Goal: Task Accomplishment & Management: Use online tool/utility

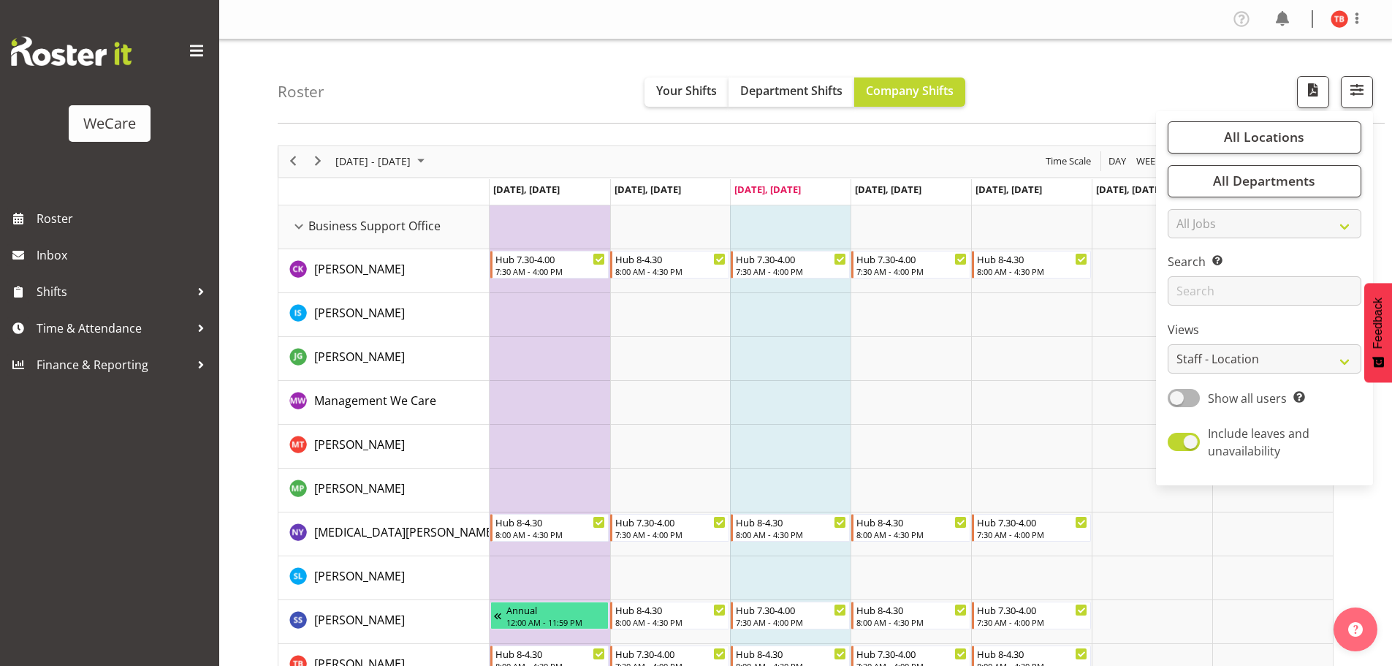
select select "location"
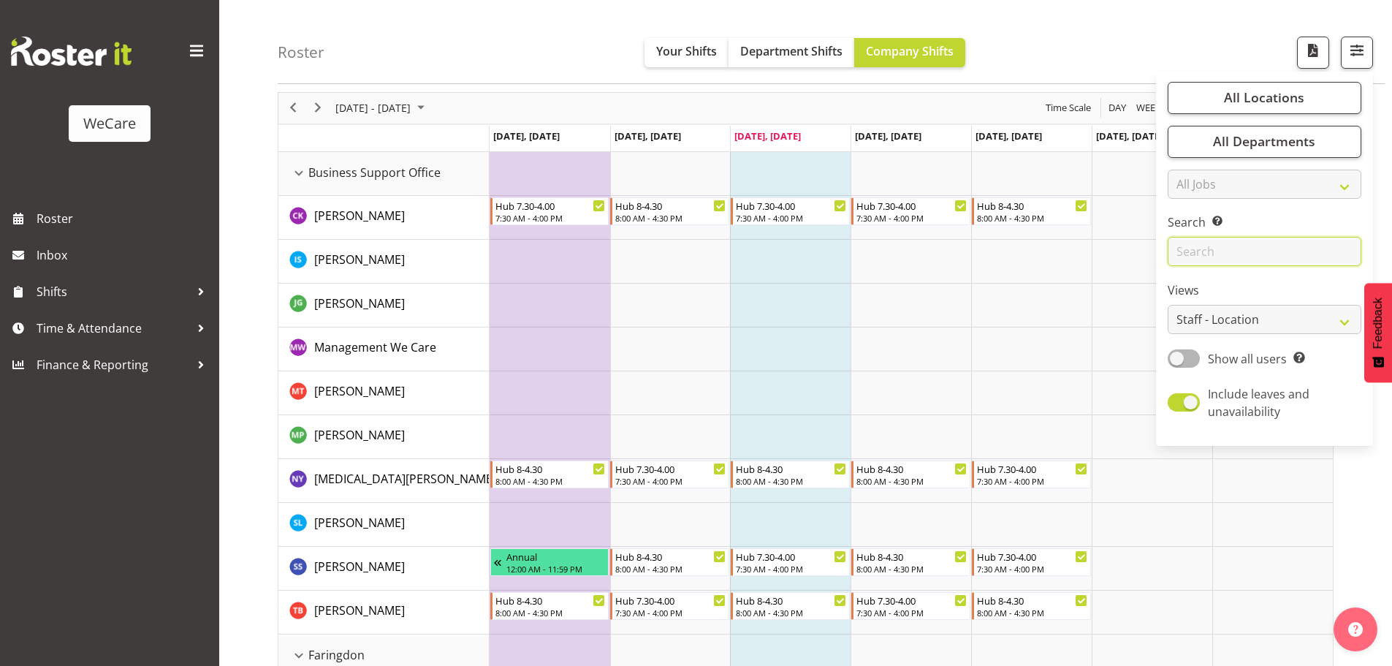
click at [1235, 255] on input "text" at bounding box center [1265, 252] width 194 height 29
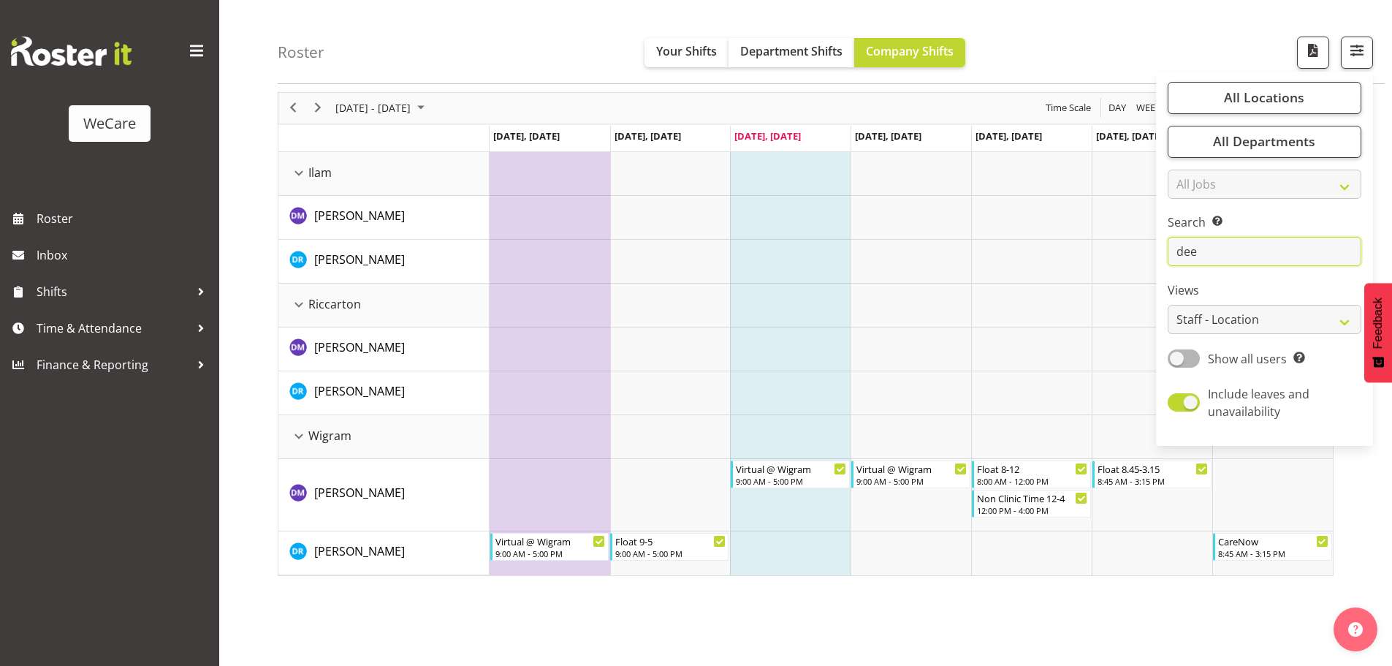
scroll to position [0, 0]
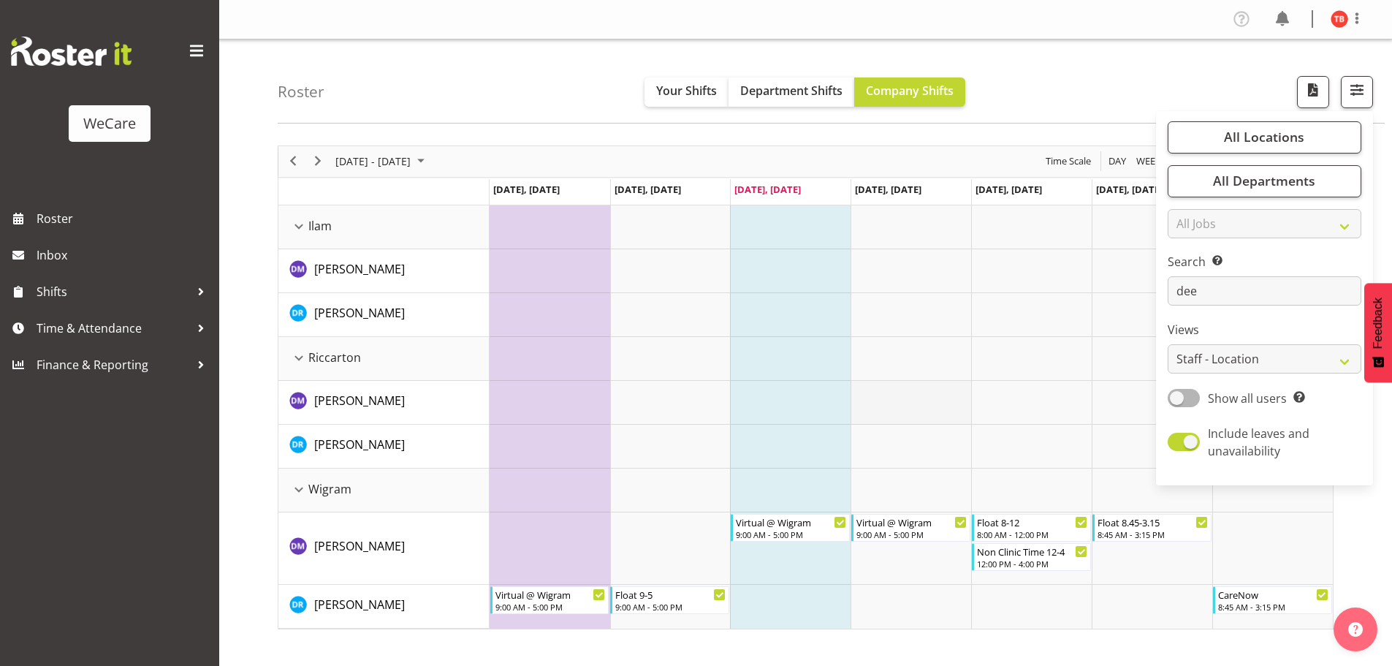
click at [896, 403] on td "Timeline Week of September 24, 2025" at bounding box center [911, 403] width 121 height 44
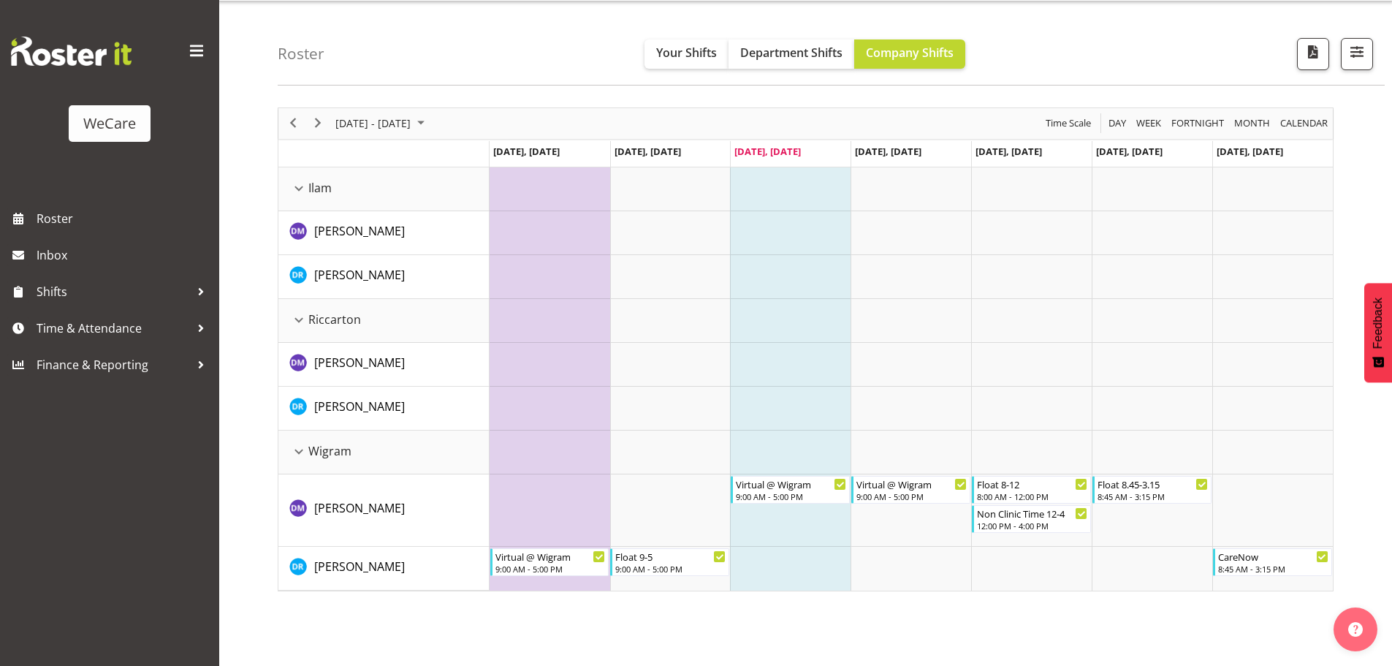
scroll to position [53, 0]
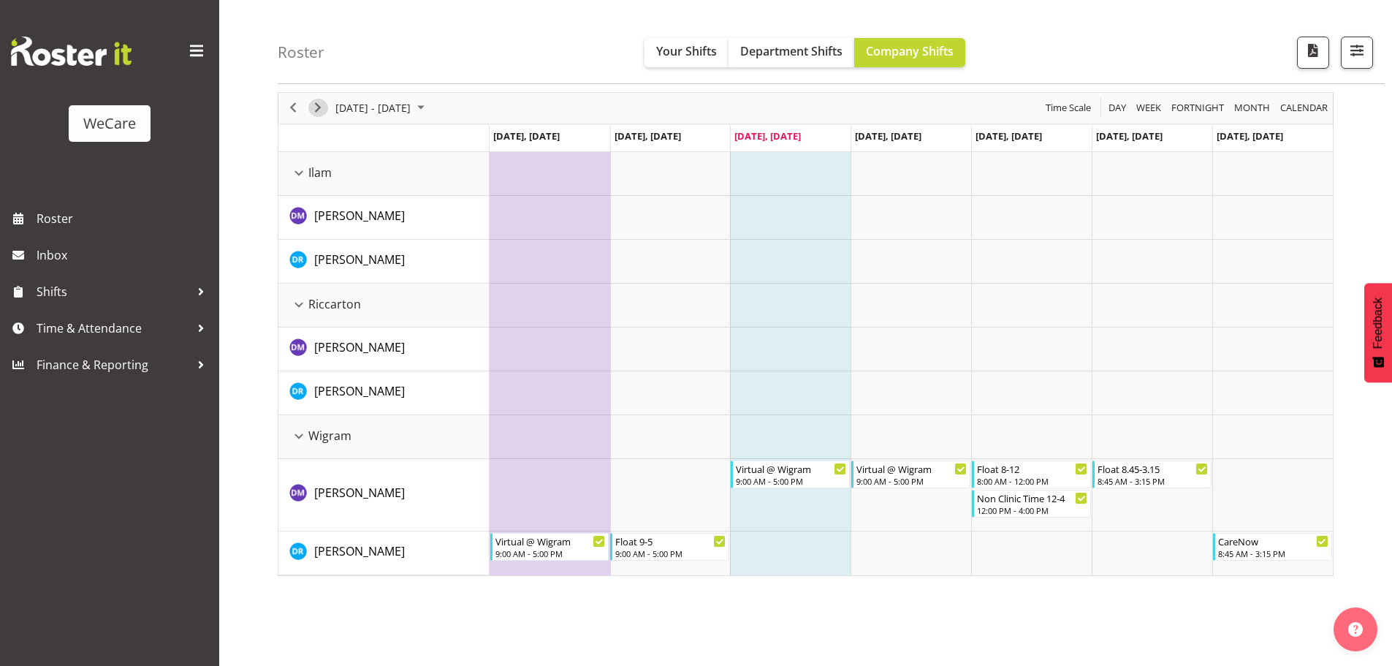
click at [321, 117] on div "next period" at bounding box center [318, 108] width 25 height 31
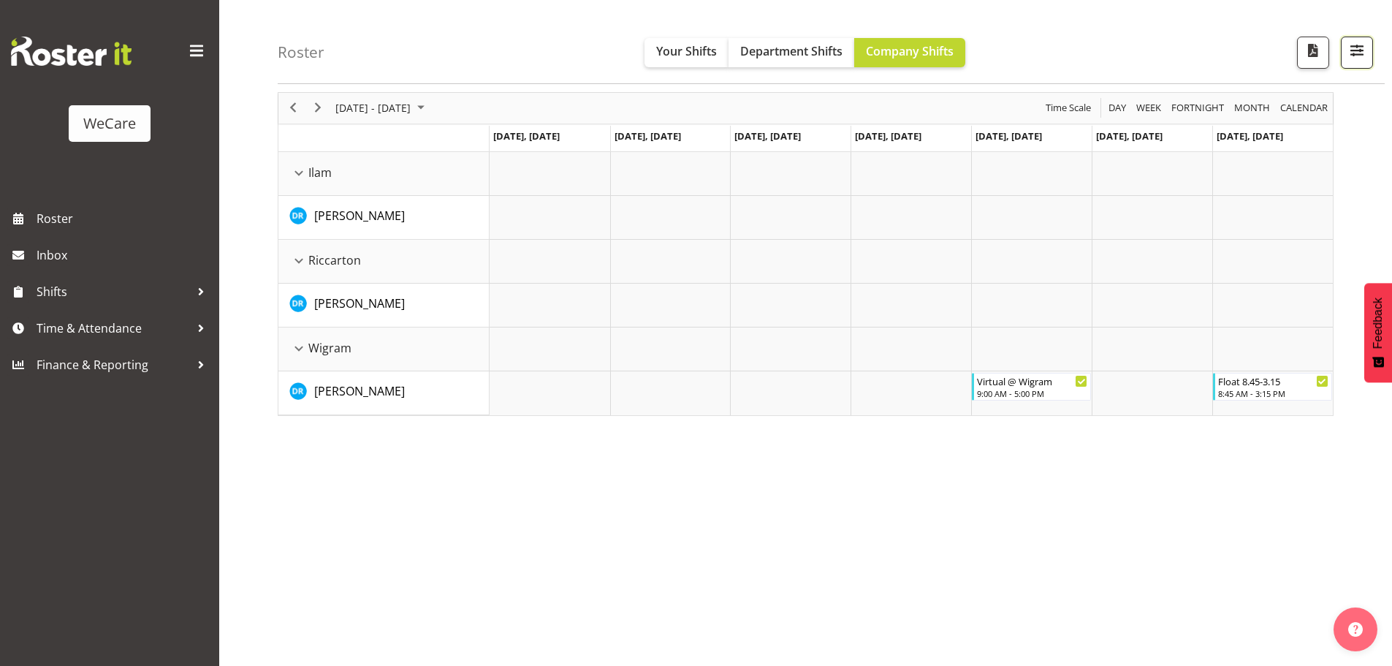
click at [1360, 56] on span "button" at bounding box center [1357, 50] width 19 height 19
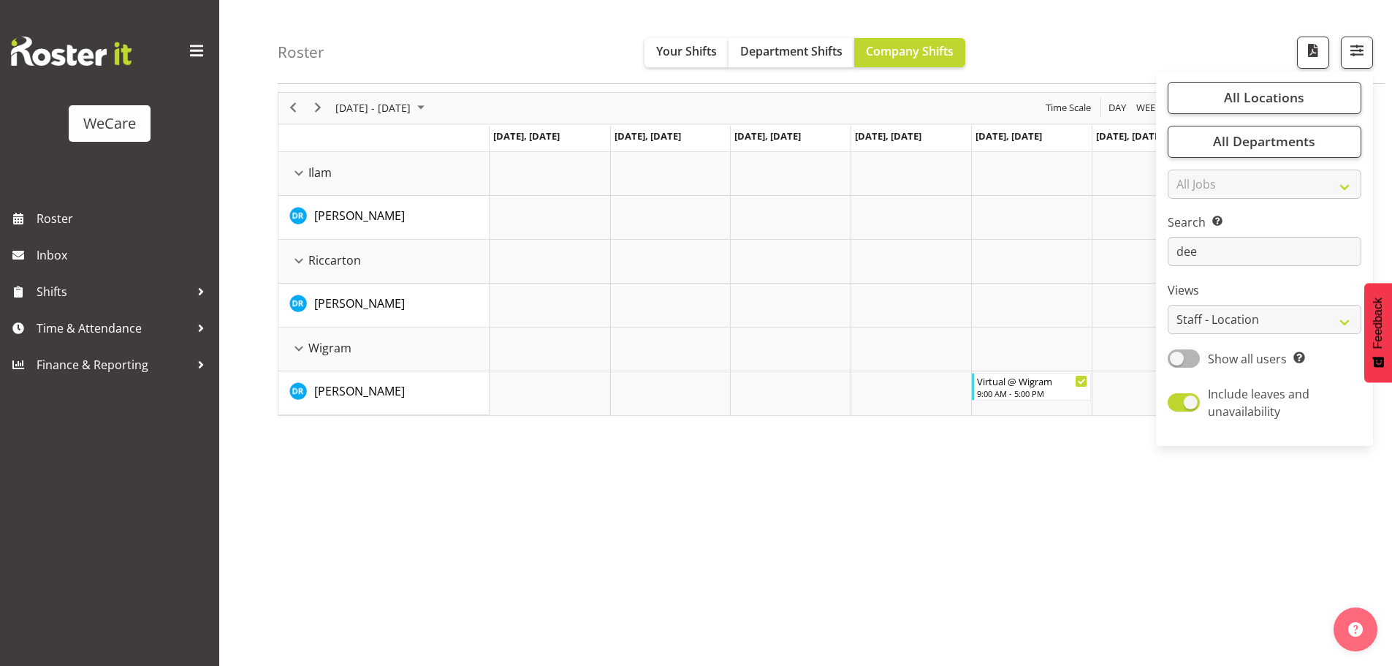
click at [829, 267] on td "Timeline Week of October 1, 2025" at bounding box center [790, 262] width 121 height 44
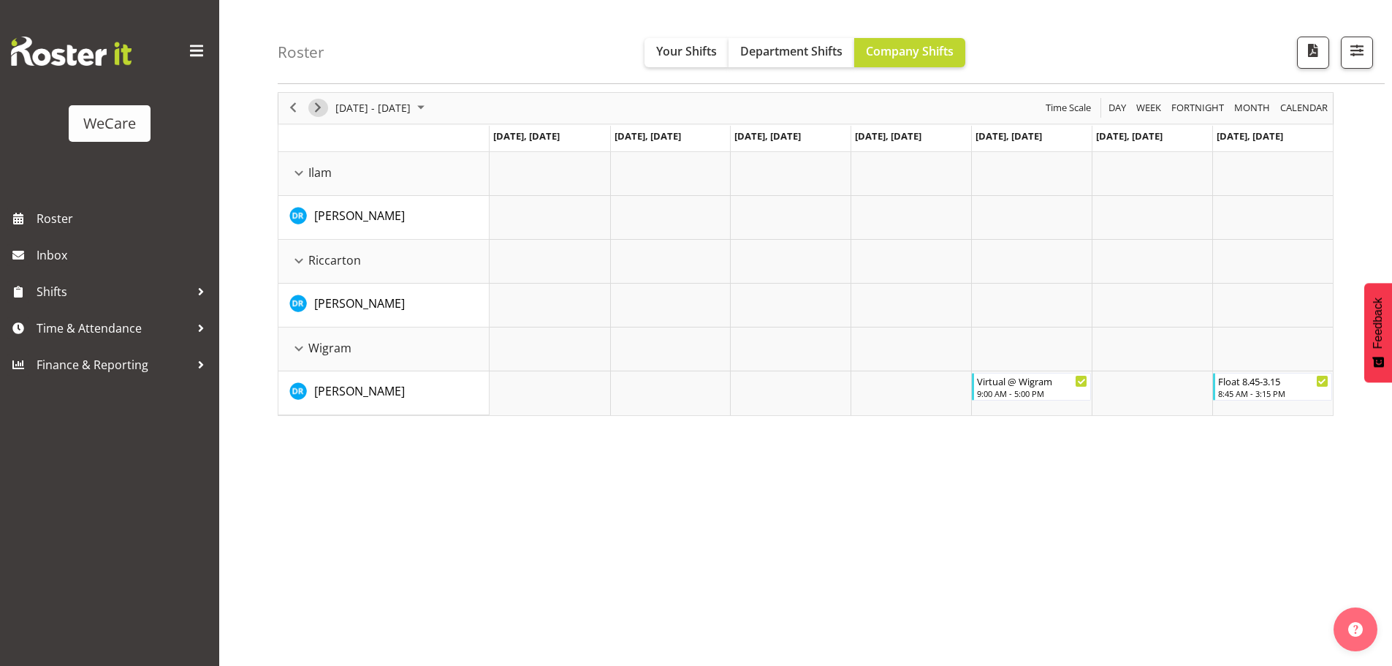
click at [322, 110] on span "Next" at bounding box center [318, 108] width 18 height 18
click at [295, 113] on span "Previous" at bounding box center [293, 108] width 18 height 18
click at [1349, 44] on span "button" at bounding box center [1357, 50] width 19 height 19
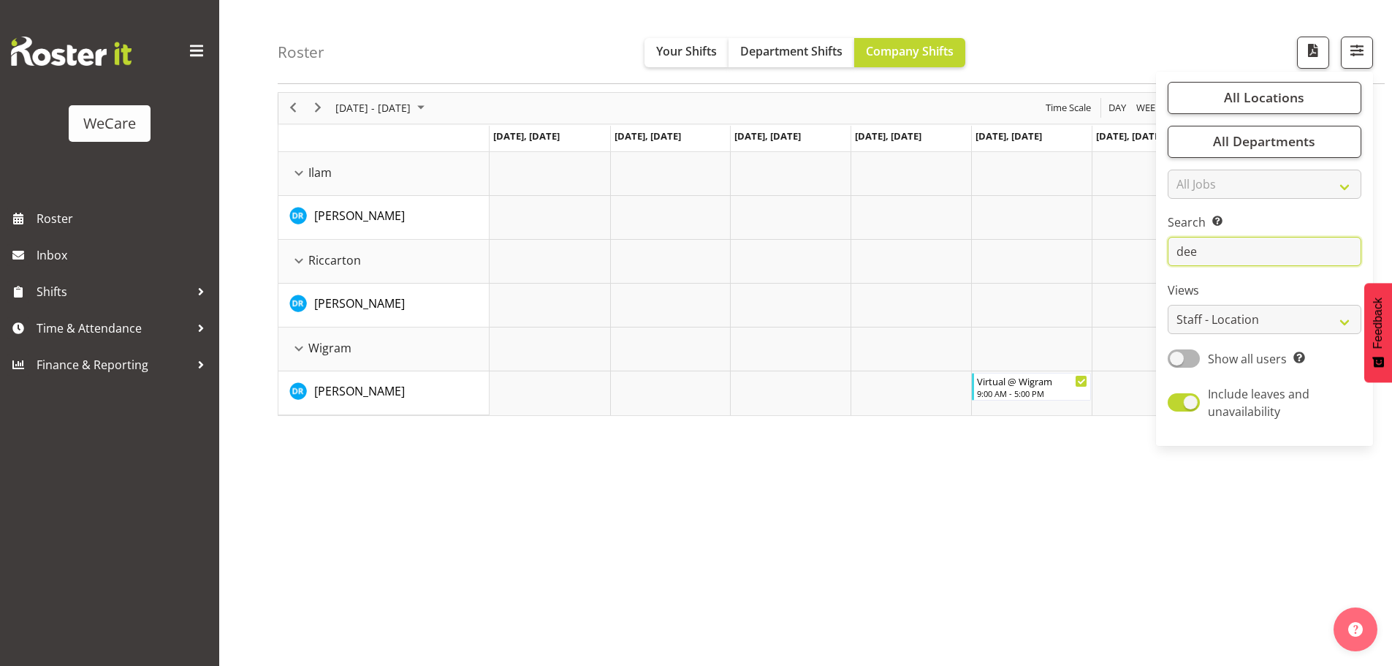
drag, startPoint x: 1228, startPoint y: 253, endPoint x: 1139, endPoint y: 249, distance: 88.5
click at [1139, 249] on div "Roster Your Shifts Department Shifts Company Shifts All Locations Clear Busines…" at bounding box center [805, 326] width 1173 height 680
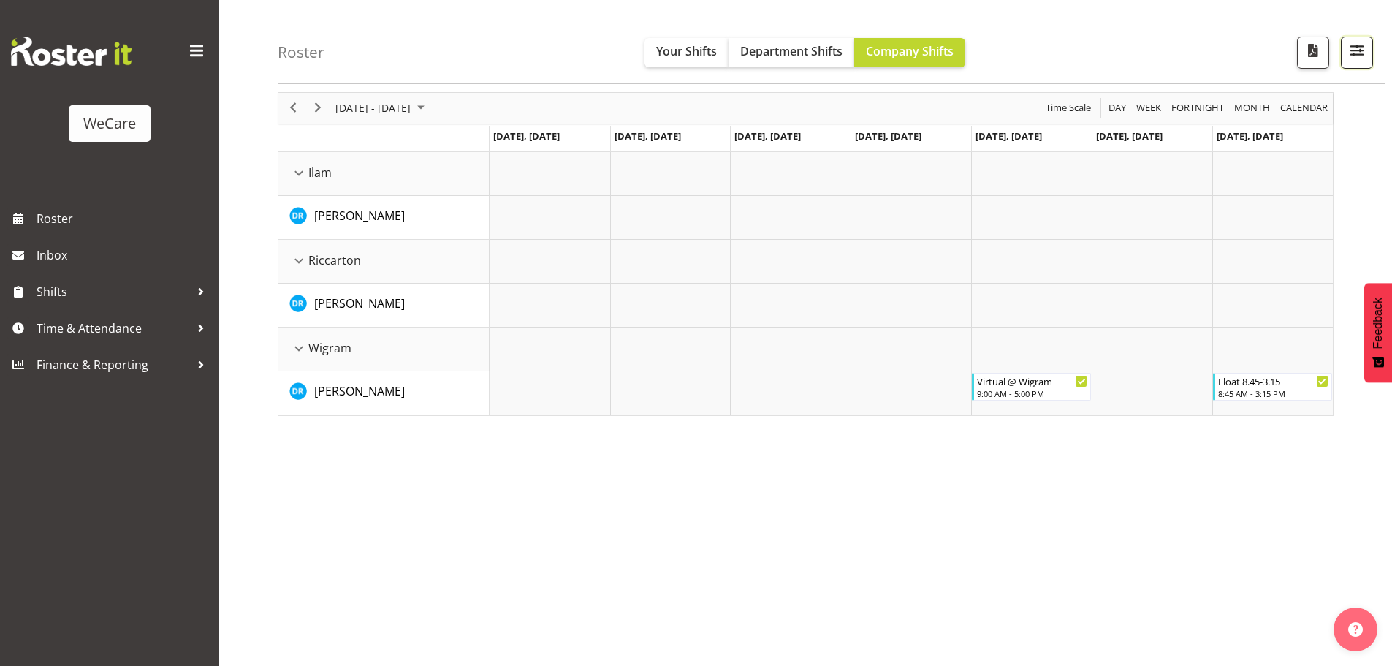
click at [1351, 40] on button "button" at bounding box center [1357, 53] width 32 height 32
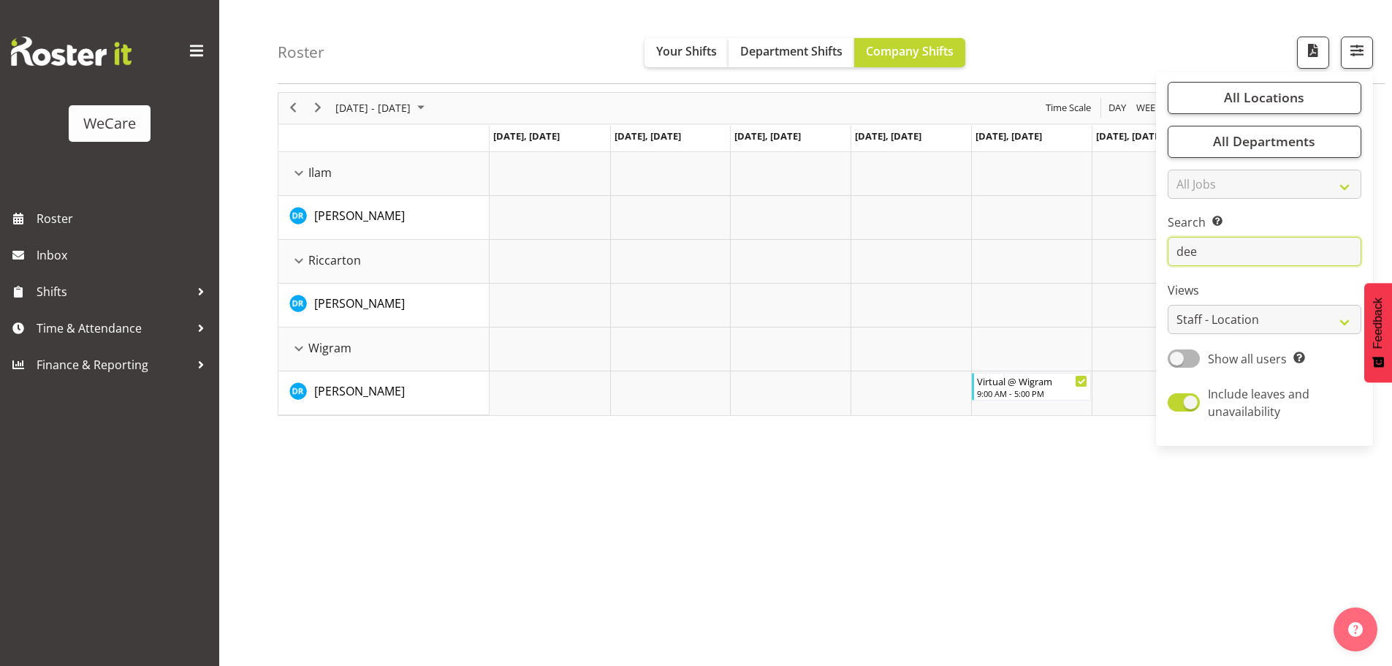
click at [1195, 253] on input "dee" at bounding box center [1265, 252] width 194 height 29
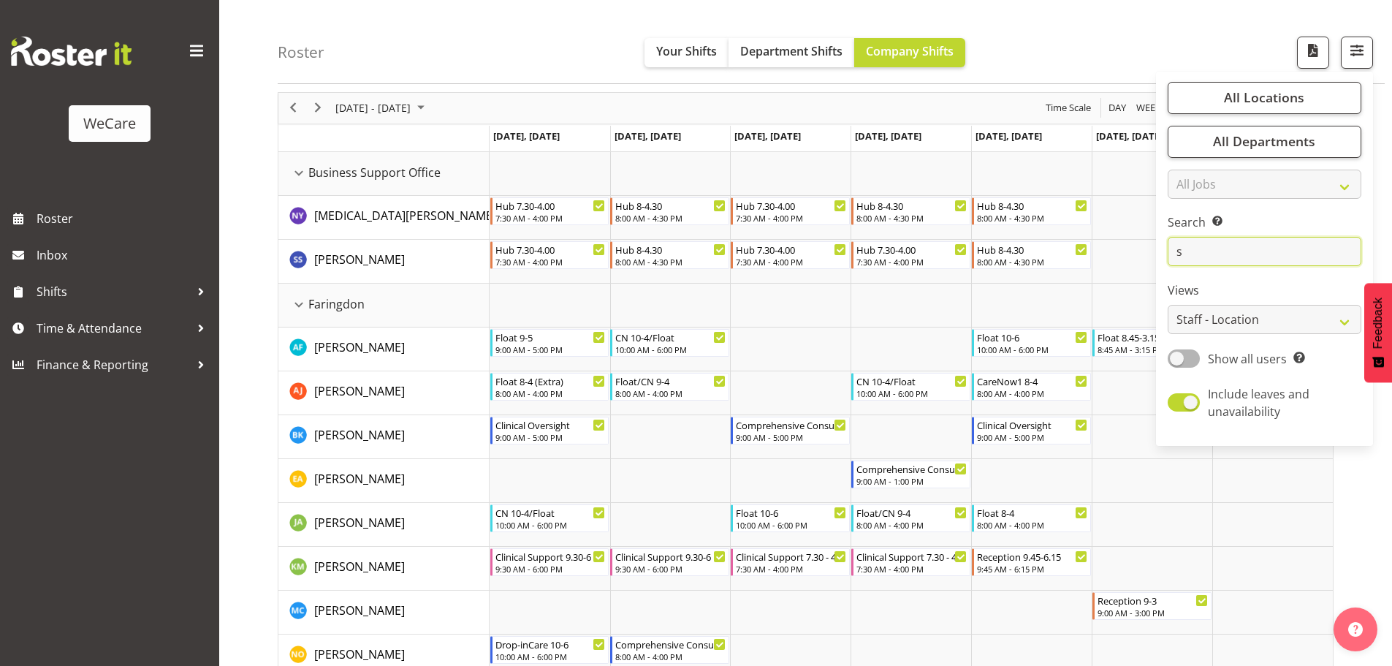
type input "s"
click at [1237, 236] on div "Search Search for a particular employee s" at bounding box center [1265, 240] width 194 height 53
click at [1230, 252] on input "s" at bounding box center [1265, 252] width 194 height 29
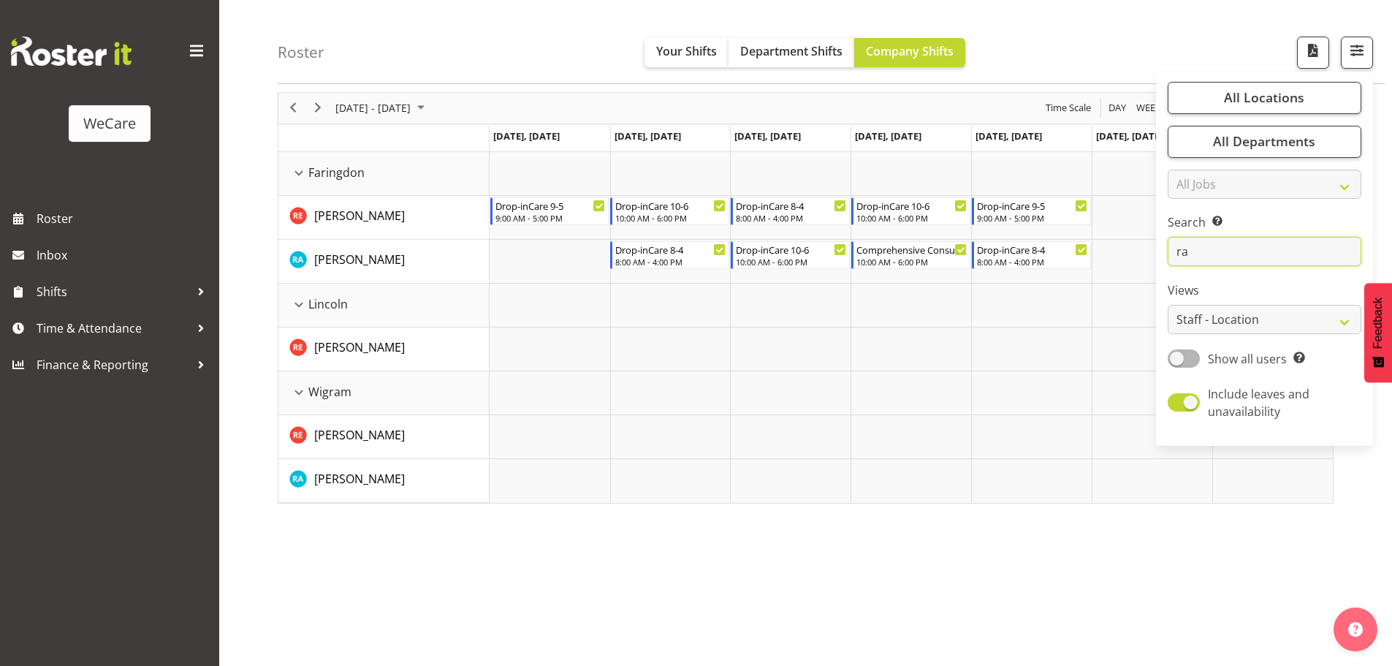
type input "r"
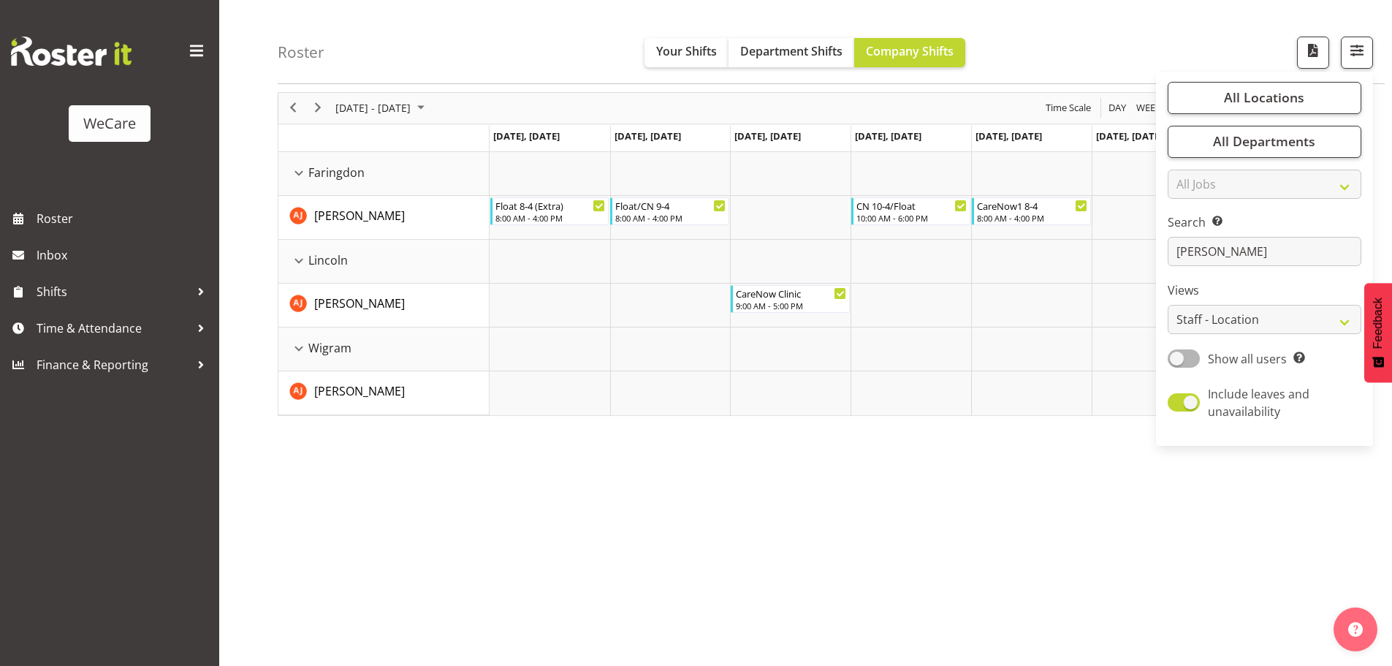
click at [304, 105] on div "previous period" at bounding box center [293, 108] width 25 height 31
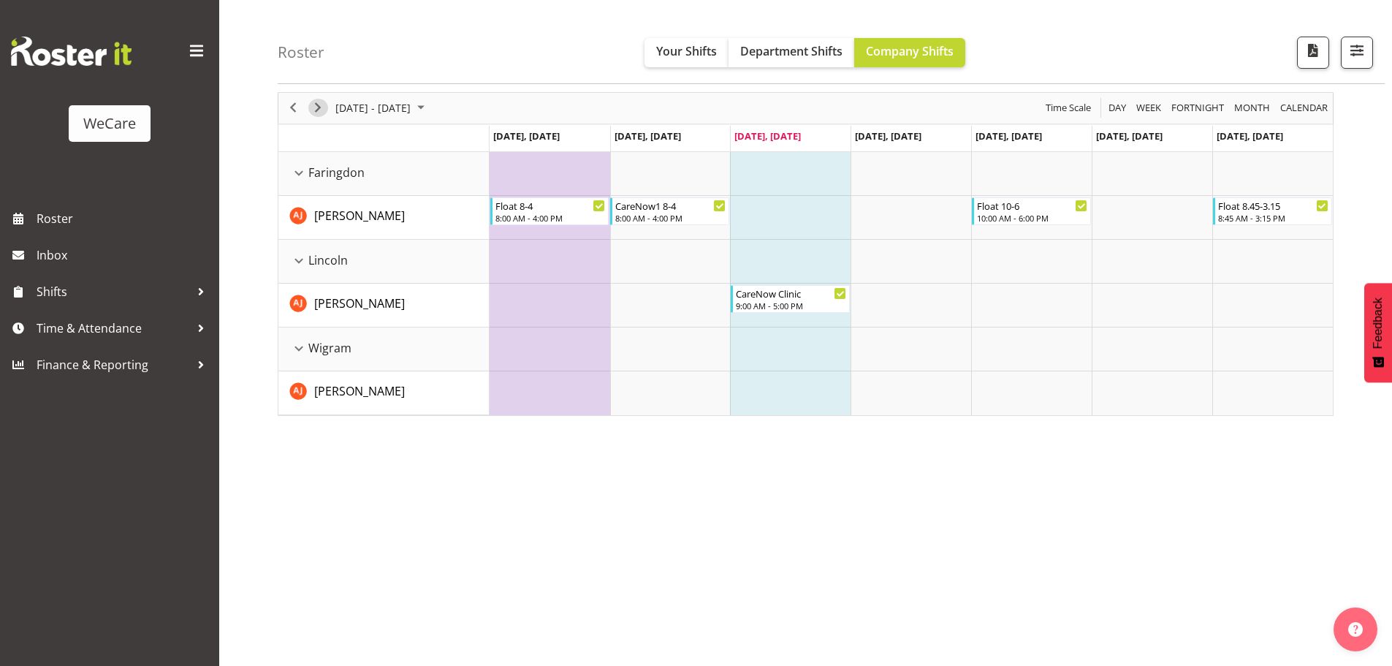
click at [327, 105] on button "Next" at bounding box center [318, 108] width 20 height 18
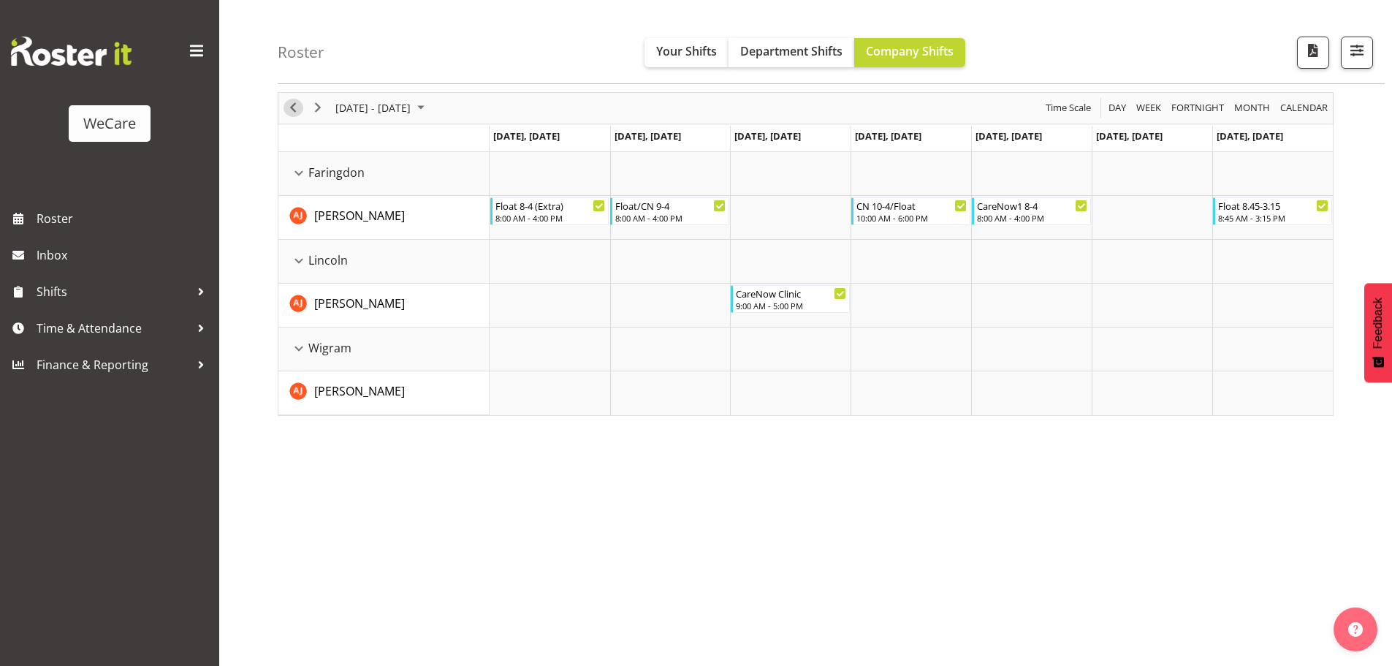
click at [288, 105] on span "Previous" at bounding box center [293, 108] width 18 height 18
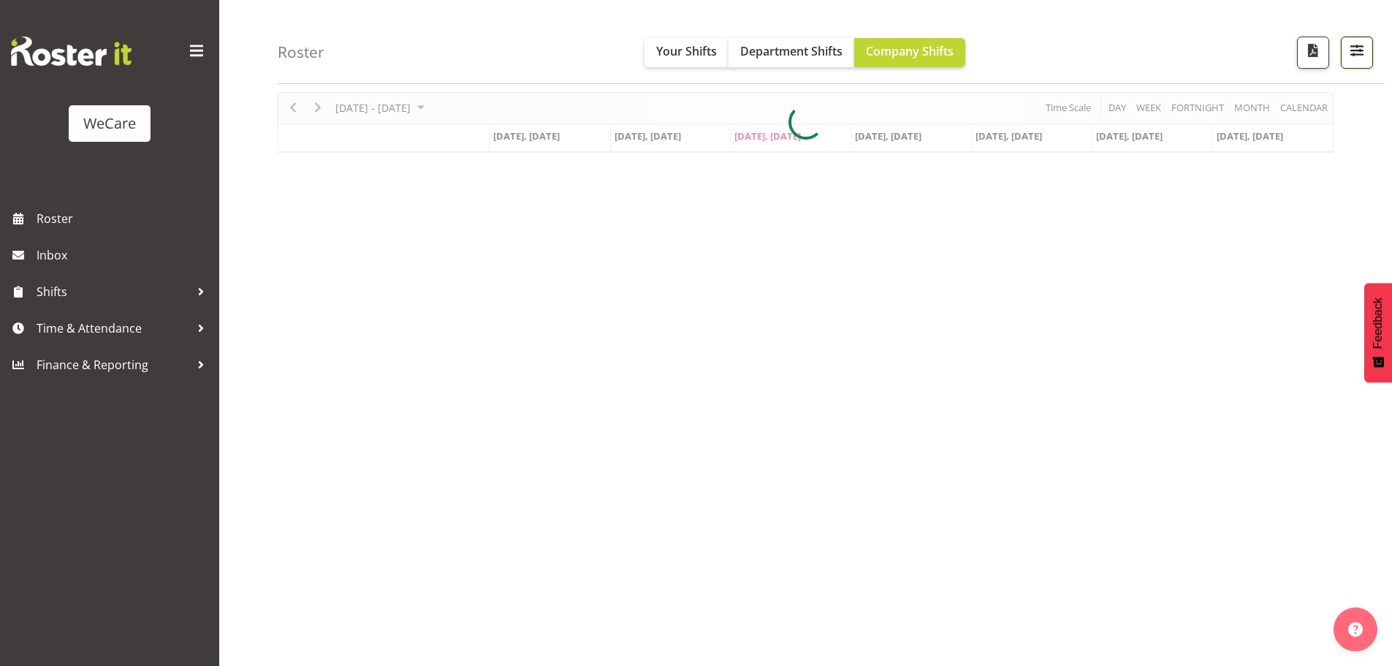
click at [1346, 45] on button "button" at bounding box center [1357, 53] width 32 height 32
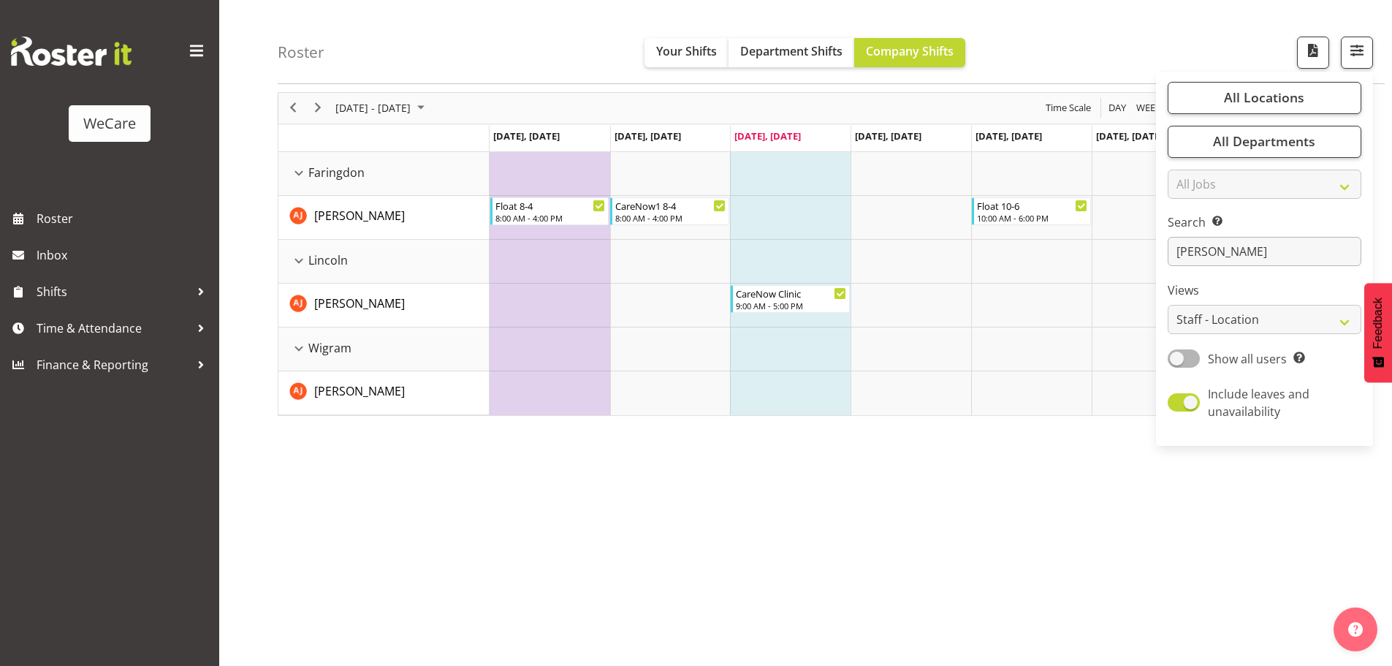
click at [1225, 254] on div at bounding box center [806, 254] width 1056 height 324
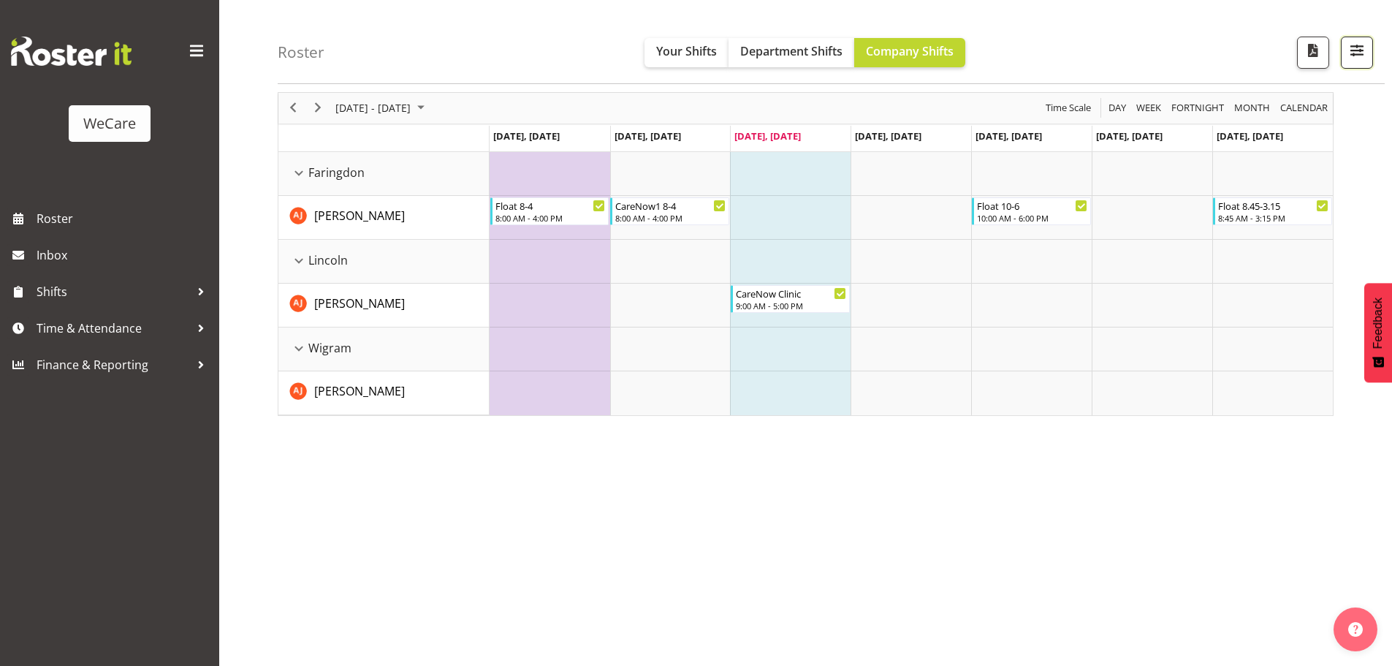
click at [1355, 48] on span "button" at bounding box center [1357, 50] width 19 height 19
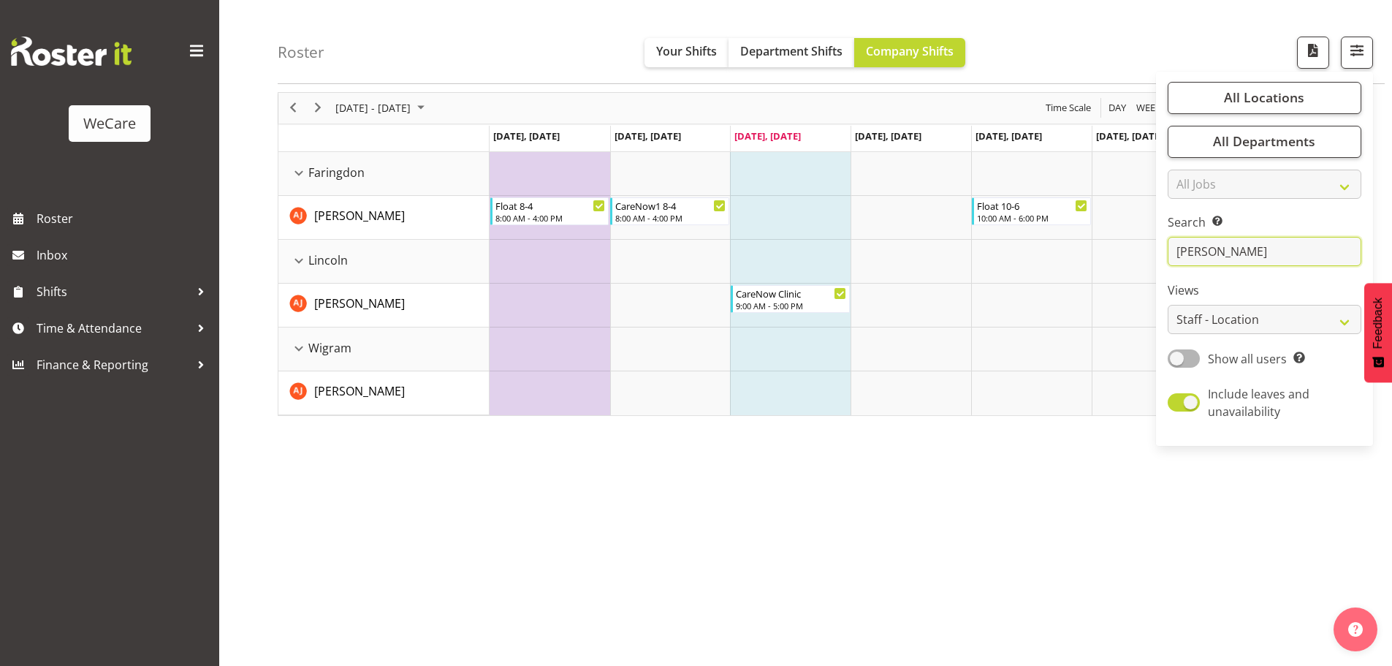
click at [1237, 257] on input "[PERSON_NAME]" at bounding box center [1265, 252] width 194 height 29
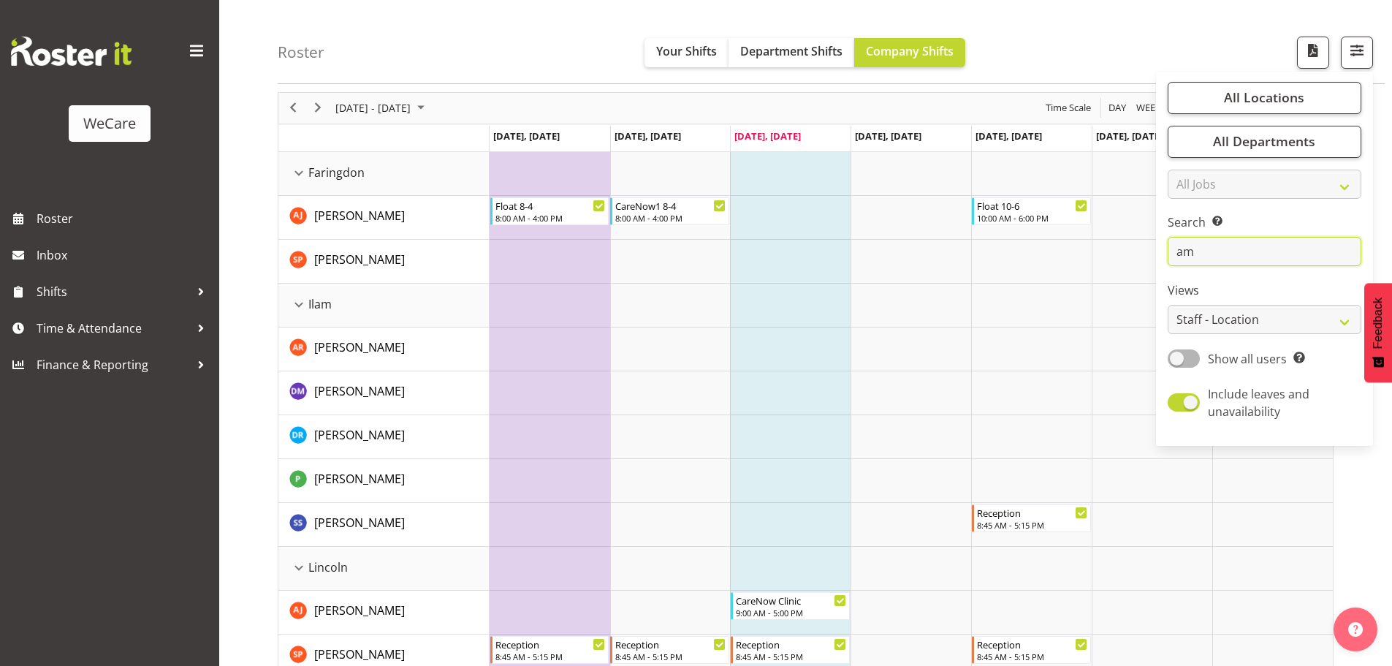
type input "a"
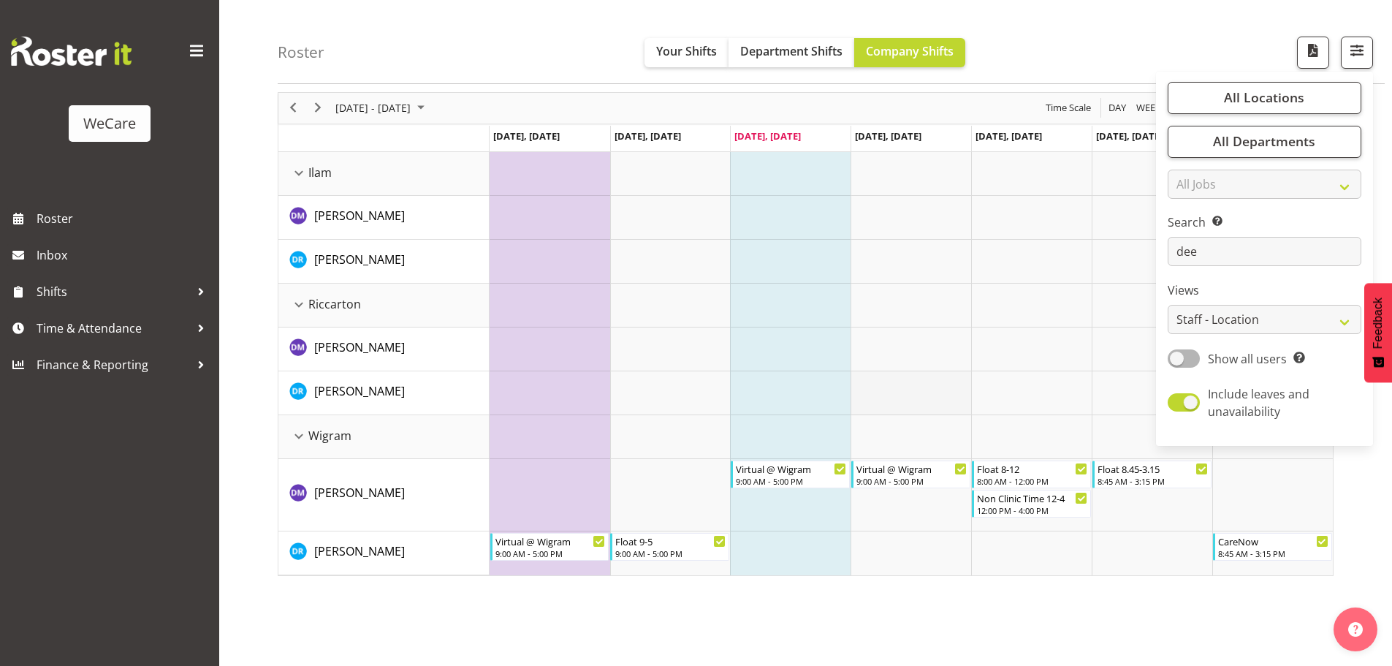
click at [936, 371] on td "Timeline Week of September 24, 2025" at bounding box center [911, 393] width 121 height 44
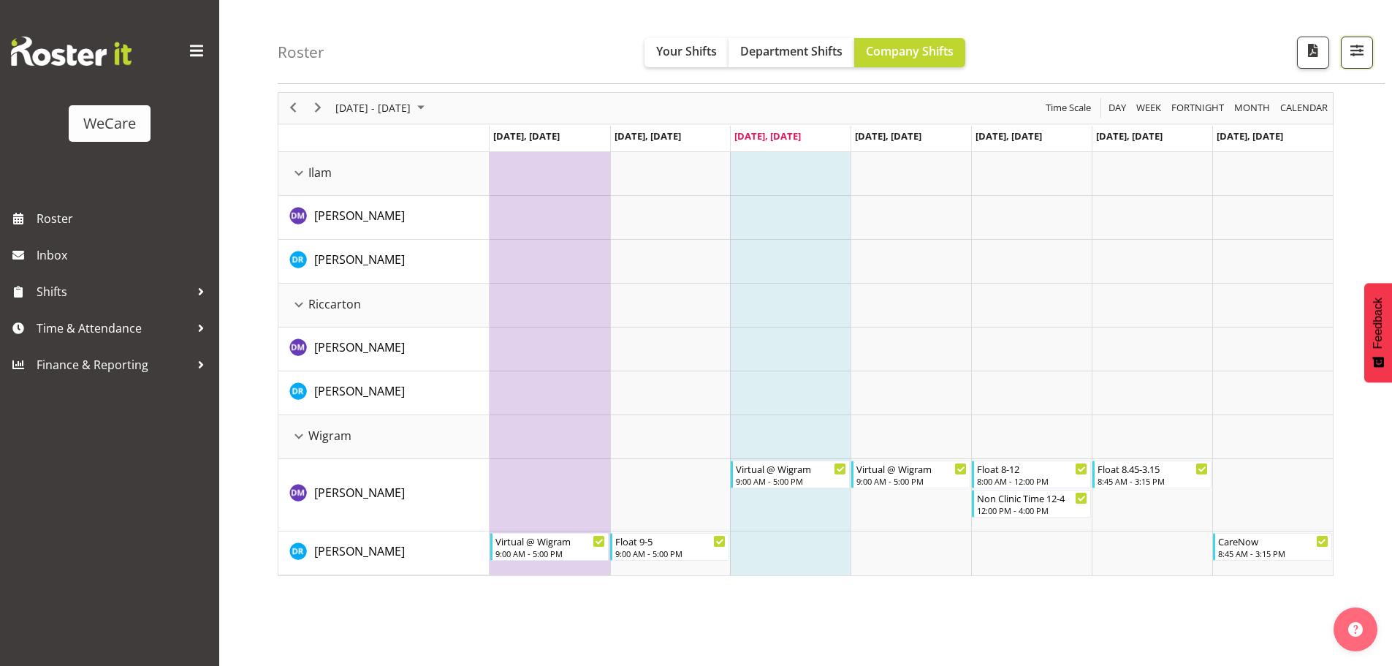
drag, startPoint x: 1351, startPoint y: 48, endPoint x: 1336, endPoint y: 77, distance: 33.0
click at [1351, 48] on span "button" at bounding box center [1357, 50] width 19 height 19
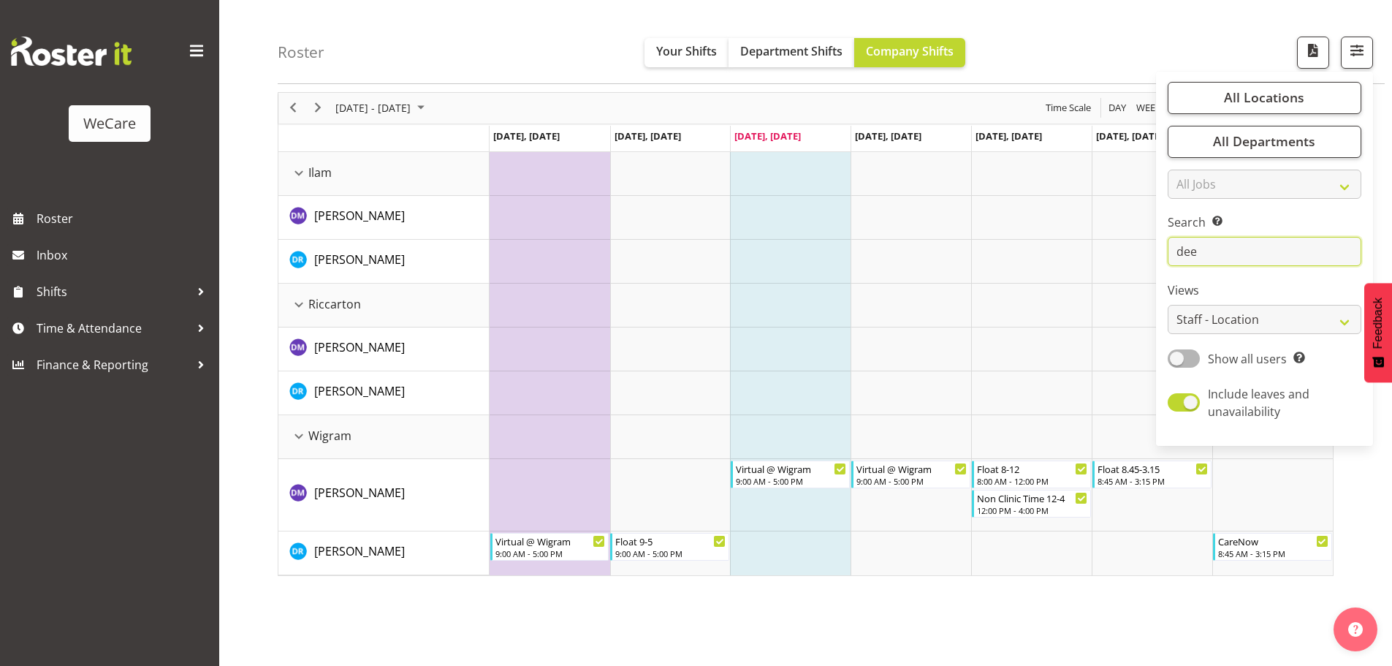
click at [1230, 257] on input "dee" at bounding box center [1265, 252] width 194 height 29
type input "d"
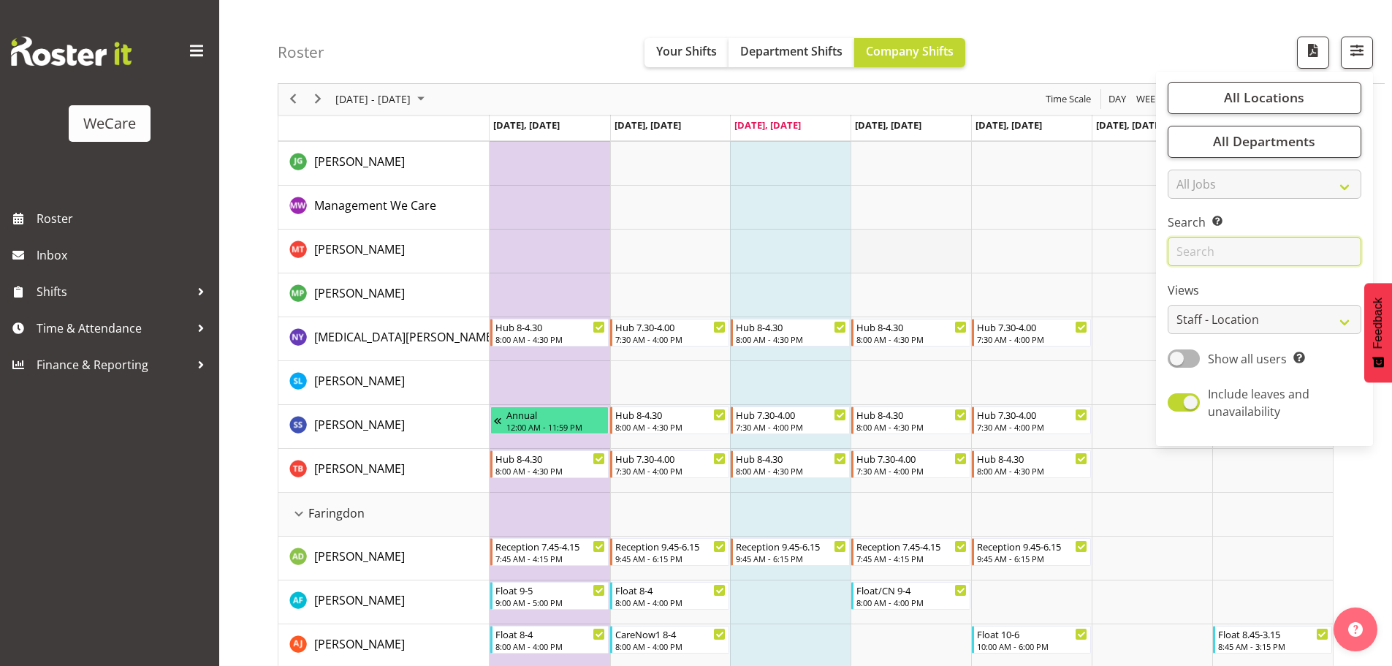
scroll to position [200, 0]
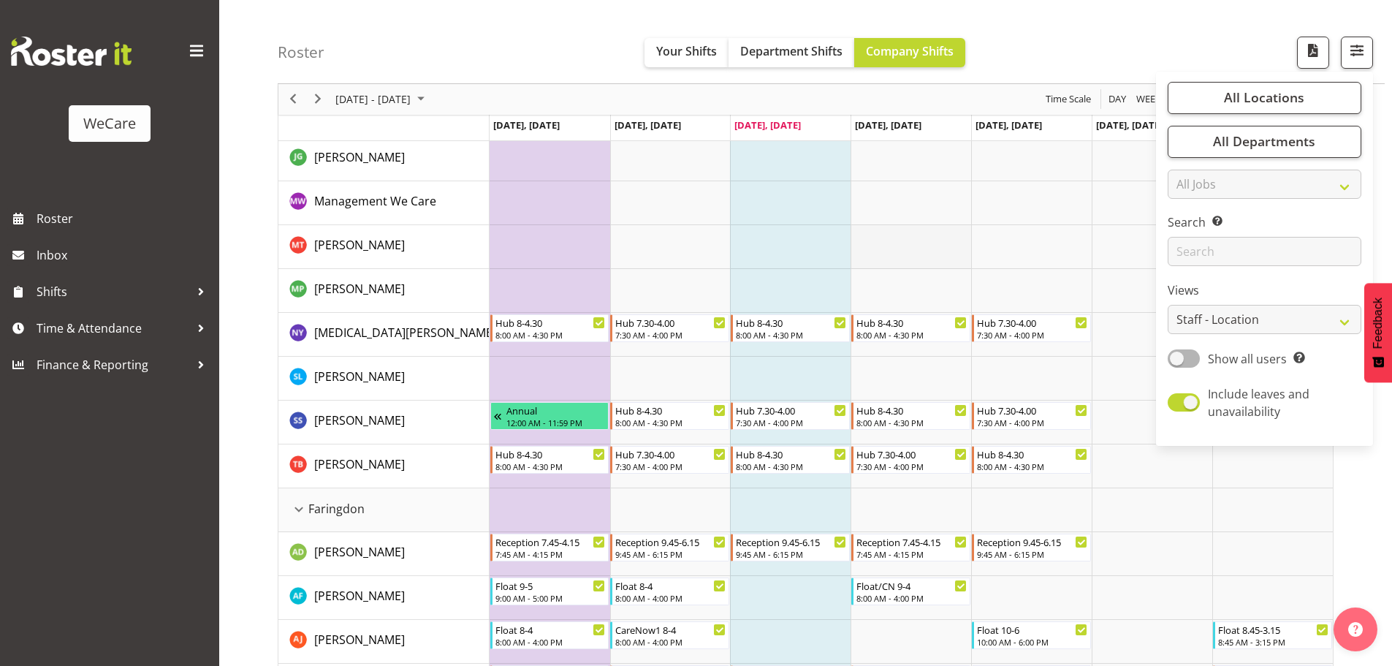
click at [895, 245] on td "Timeline Week of September 24, 2025" at bounding box center [911, 247] width 121 height 44
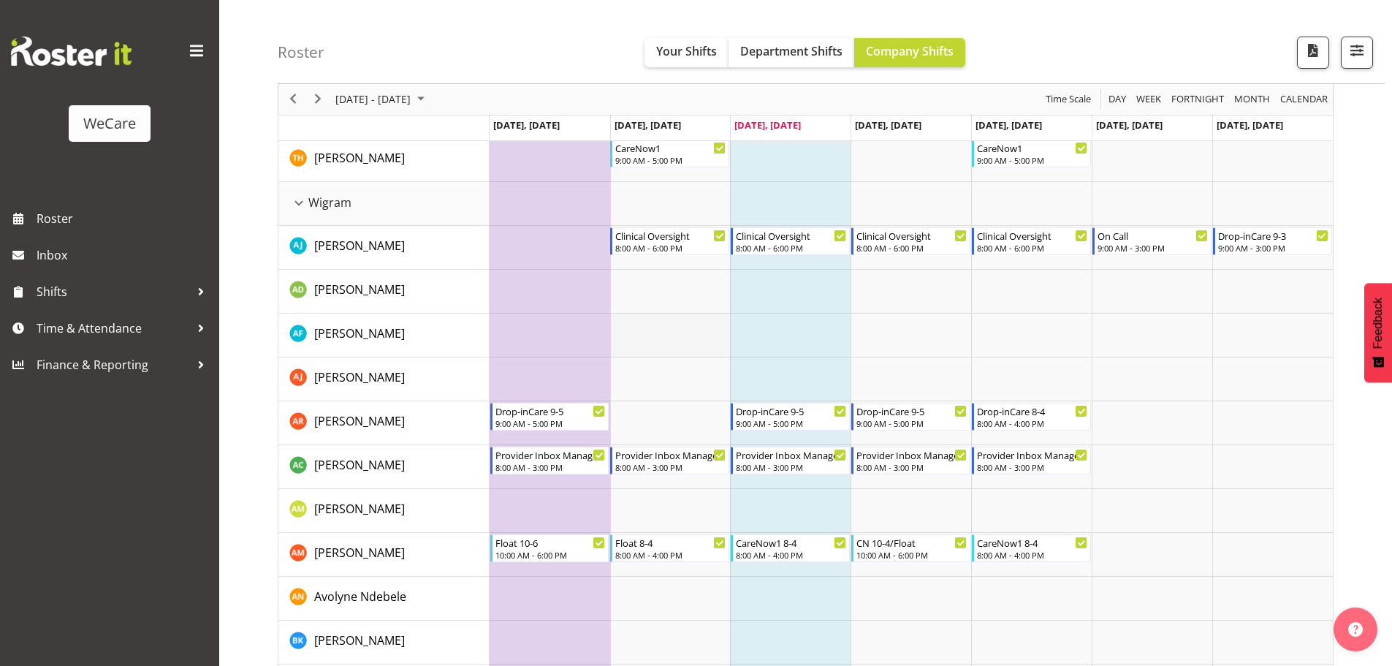
scroll to position [3728, 0]
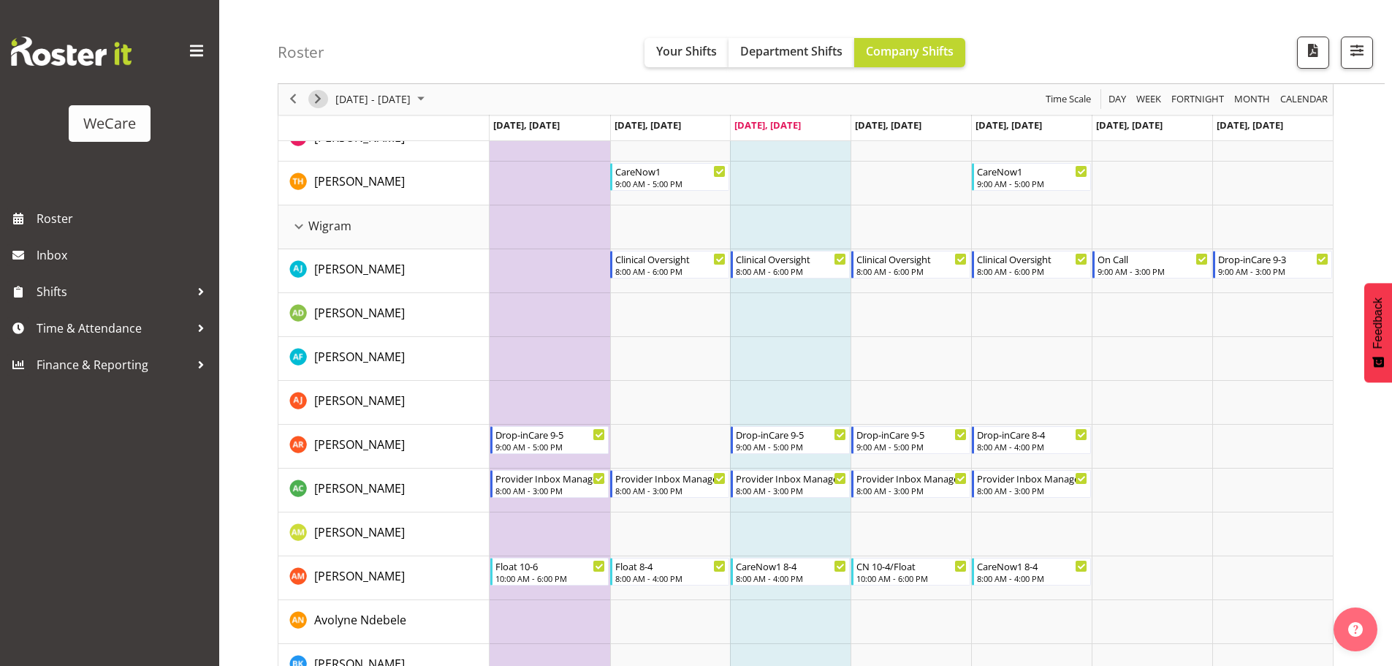
click at [314, 98] on span "Next" at bounding box center [318, 100] width 18 height 18
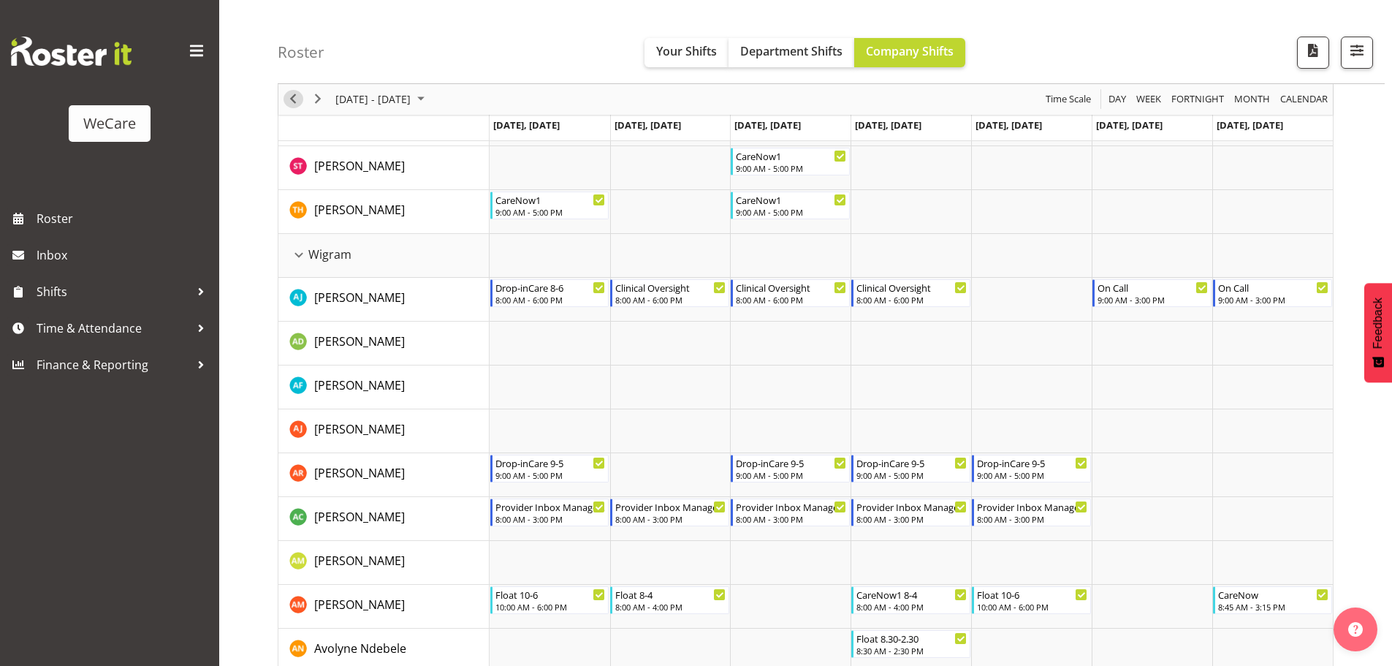
click at [294, 95] on span "Previous" at bounding box center [293, 100] width 18 height 18
